Goal: Information Seeking & Learning: Learn about a topic

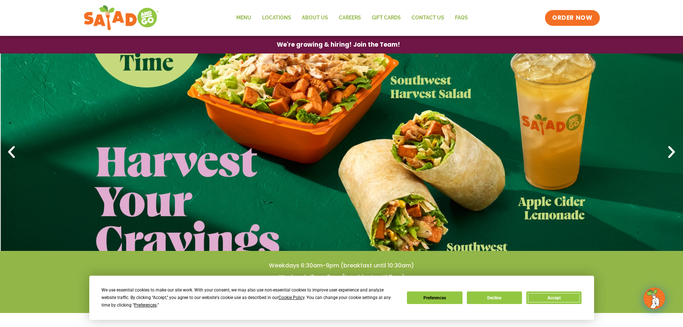
click at [553, 295] on button "Accept" at bounding box center [554, 297] width 55 height 13
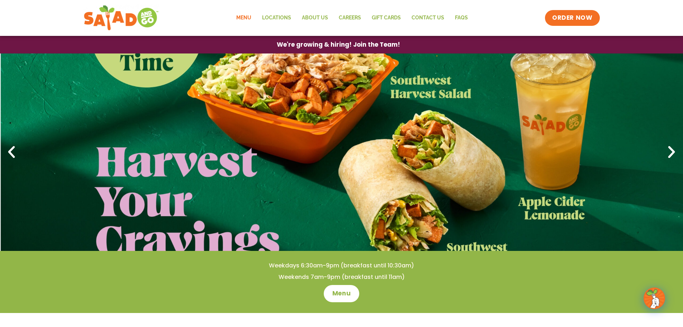
click at [257, 18] on link "Menu" at bounding box center [244, 18] width 26 height 17
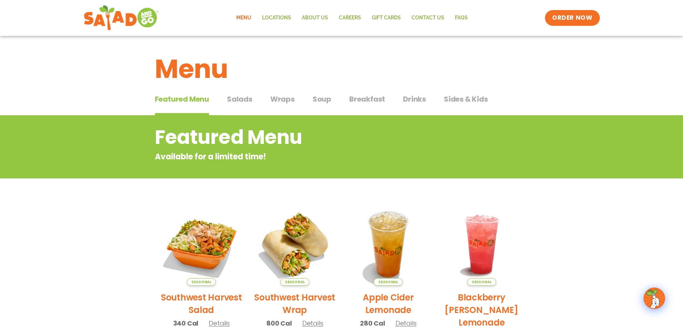
click at [249, 101] on span "Salads" at bounding box center [239, 99] width 25 height 11
